Goal: Find specific page/section: Find specific page/section

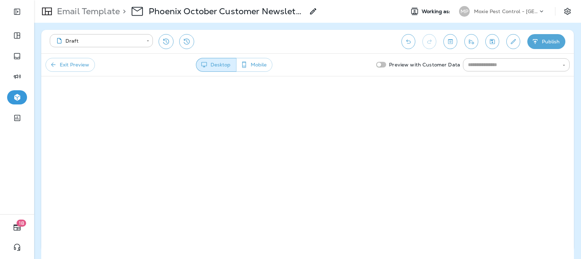
click at [518, 10] on p "Moxie Pest Control - [GEOGRAPHIC_DATA]" at bounding box center [506, 12] width 64 height 6
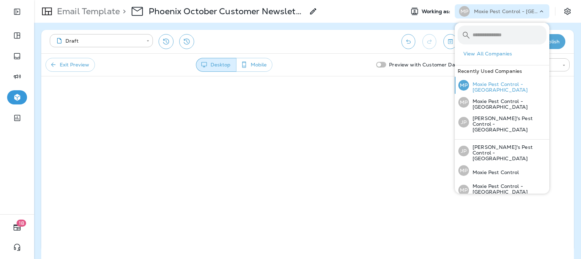
click at [507, 82] on p "Moxie Pest Control - [GEOGRAPHIC_DATA]" at bounding box center [507, 86] width 77 height 11
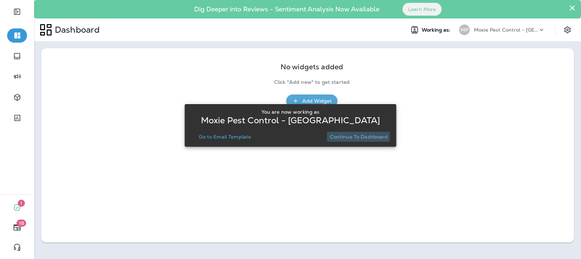
click at [341, 136] on p "Continue to Dashboard" at bounding box center [359, 137] width 58 height 6
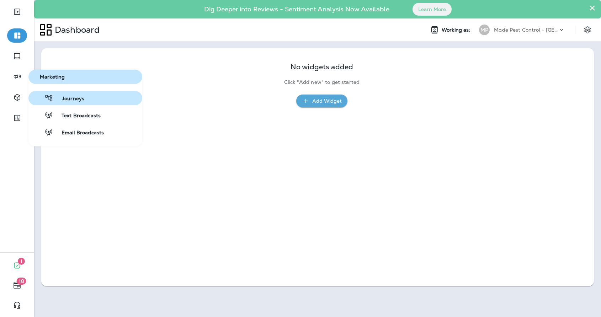
click at [69, 99] on span "Journeys" at bounding box center [68, 99] width 31 height 7
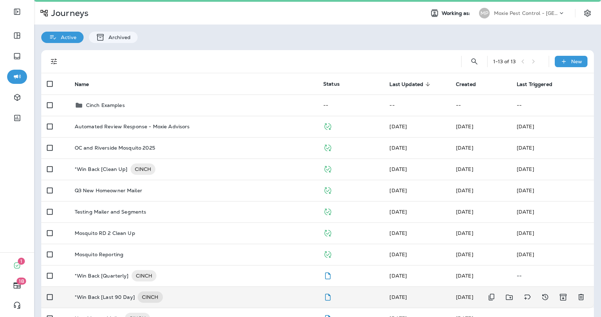
scroll to position [25, 0]
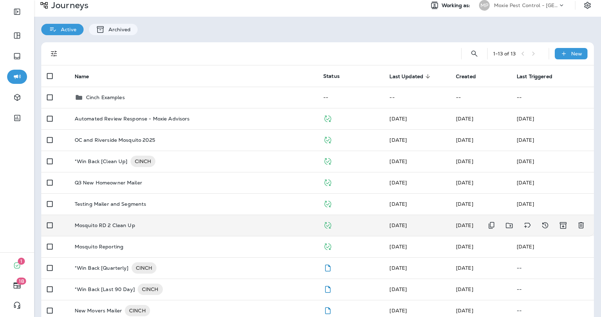
click at [93, 225] on p "Mosquito RD 2 Clean Up" at bounding box center [105, 225] width 60 height 6
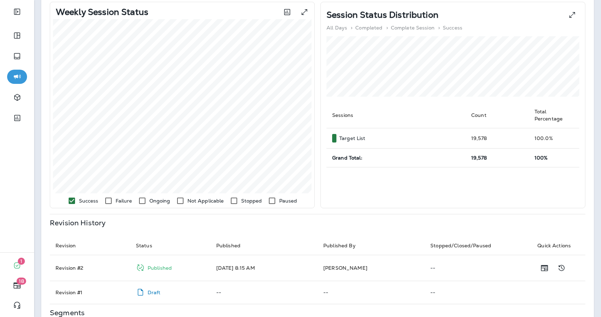
scroll to position [146, 0]
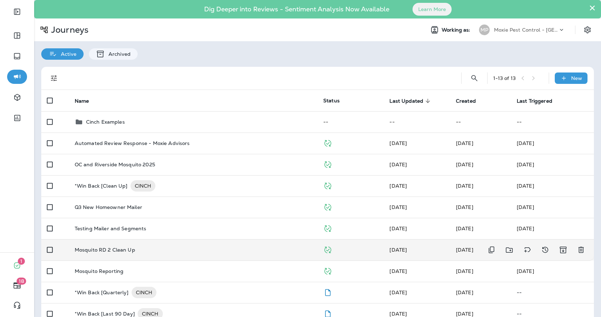
click at [115, 250] on p "Mosquito RD 2 Clean Up" at bounding box center [105, 250] width 60 height 6
